Goal: Book appointment/travel/reservation

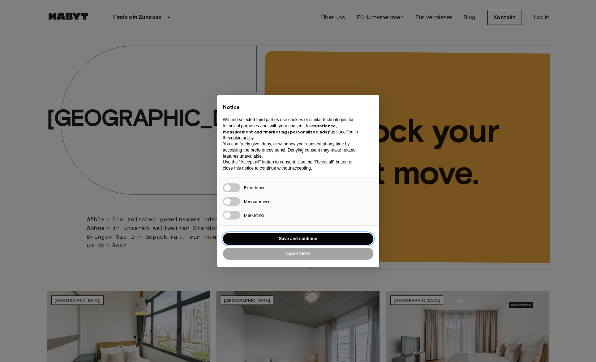
click at [277, 236] on button "Save and continue" at bounding box center [298, 239] width 150 height 12
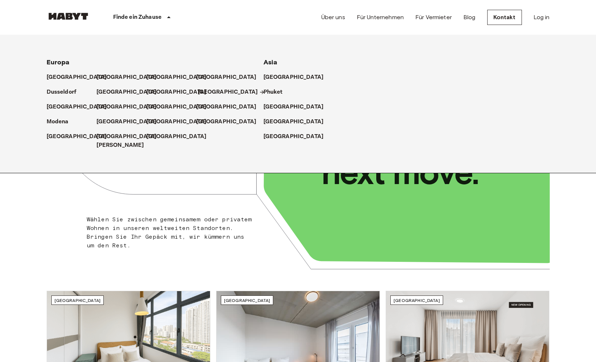
click at [208, 91] on p "[GEOGRAPHIC_DATA]" at bounding box center [228, 92] width 60 height 9
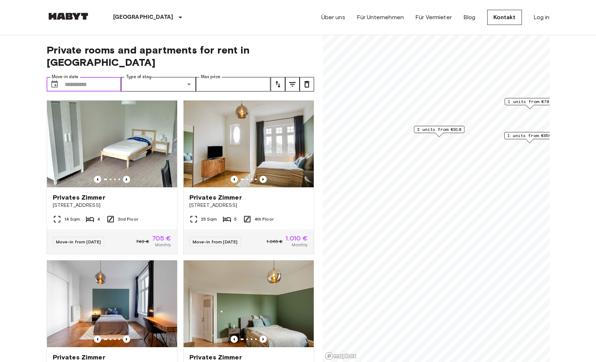
click at [99, 77] on input "Move-in date" at bounding box center [93, 84] width 57 height 14
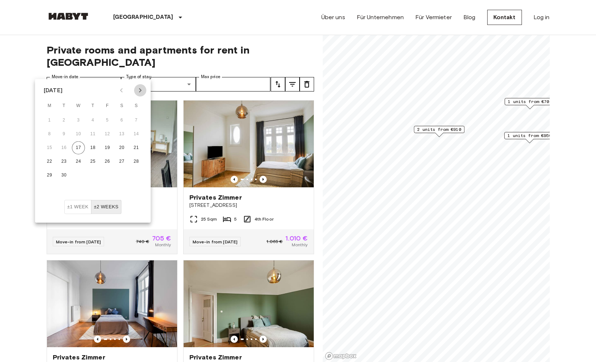
click at [141, 89] on icon "Next month" at bounding box center [140, 90] width 9 height 9
click at [136, 90] on icon "Next month" at bounding box center [140, 90] width 9 height 9
click at [94, 118] on button "1" at bounding box center [92, 120] width 13 height 13
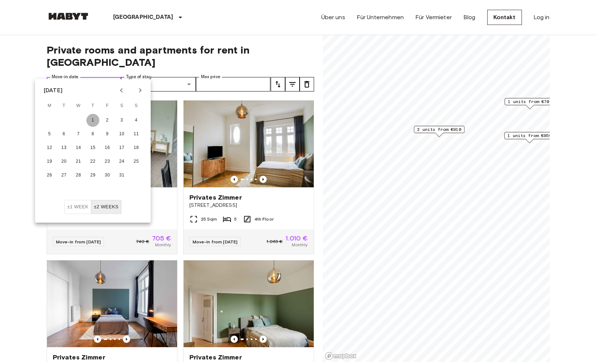
type input "**********"
